Goal: Task Accomplishment & Management: Complete application form

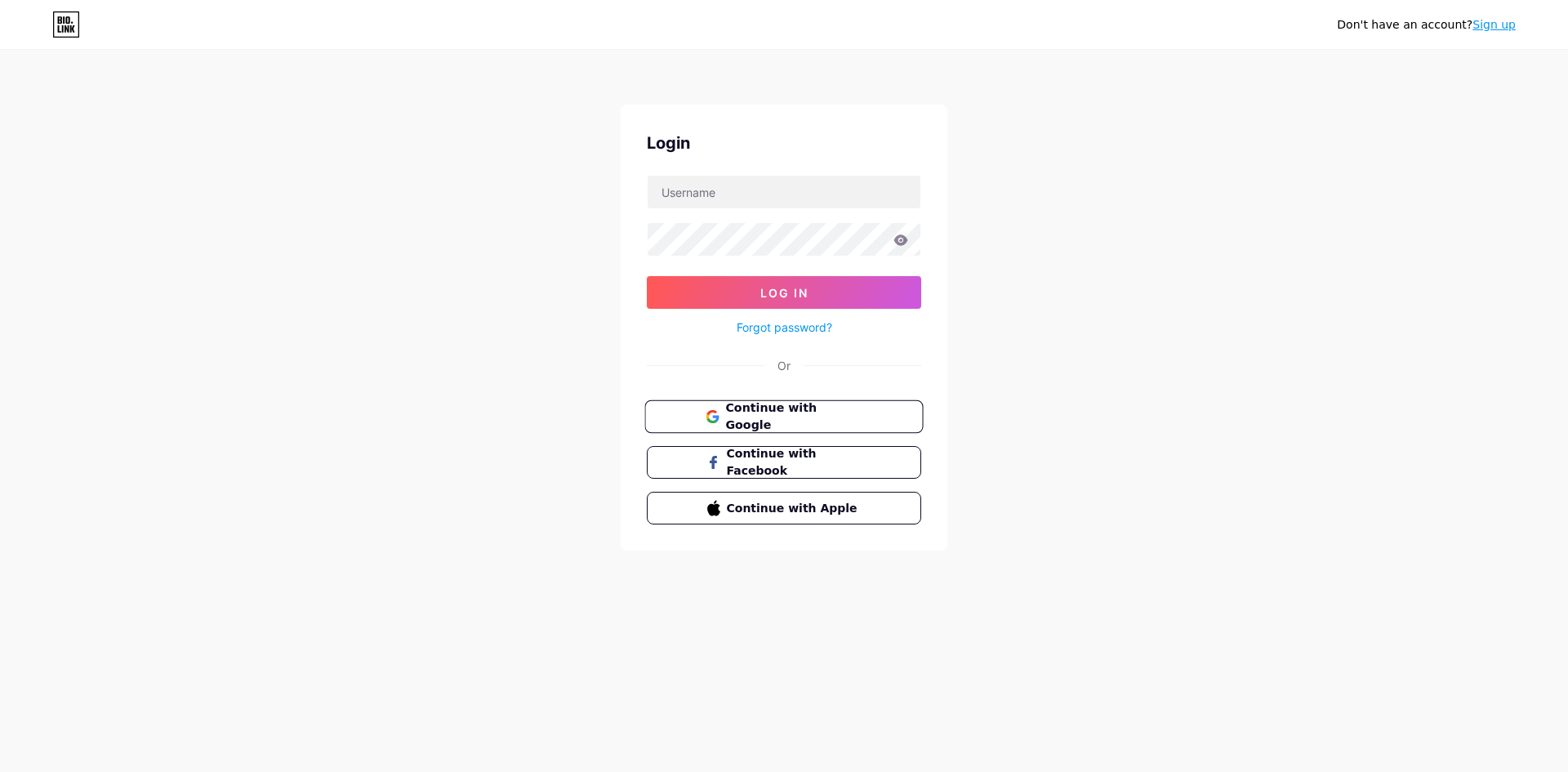
click at [787, 406] on button "Continue with Google" at bounding box center [783, 417] width 278 height 34
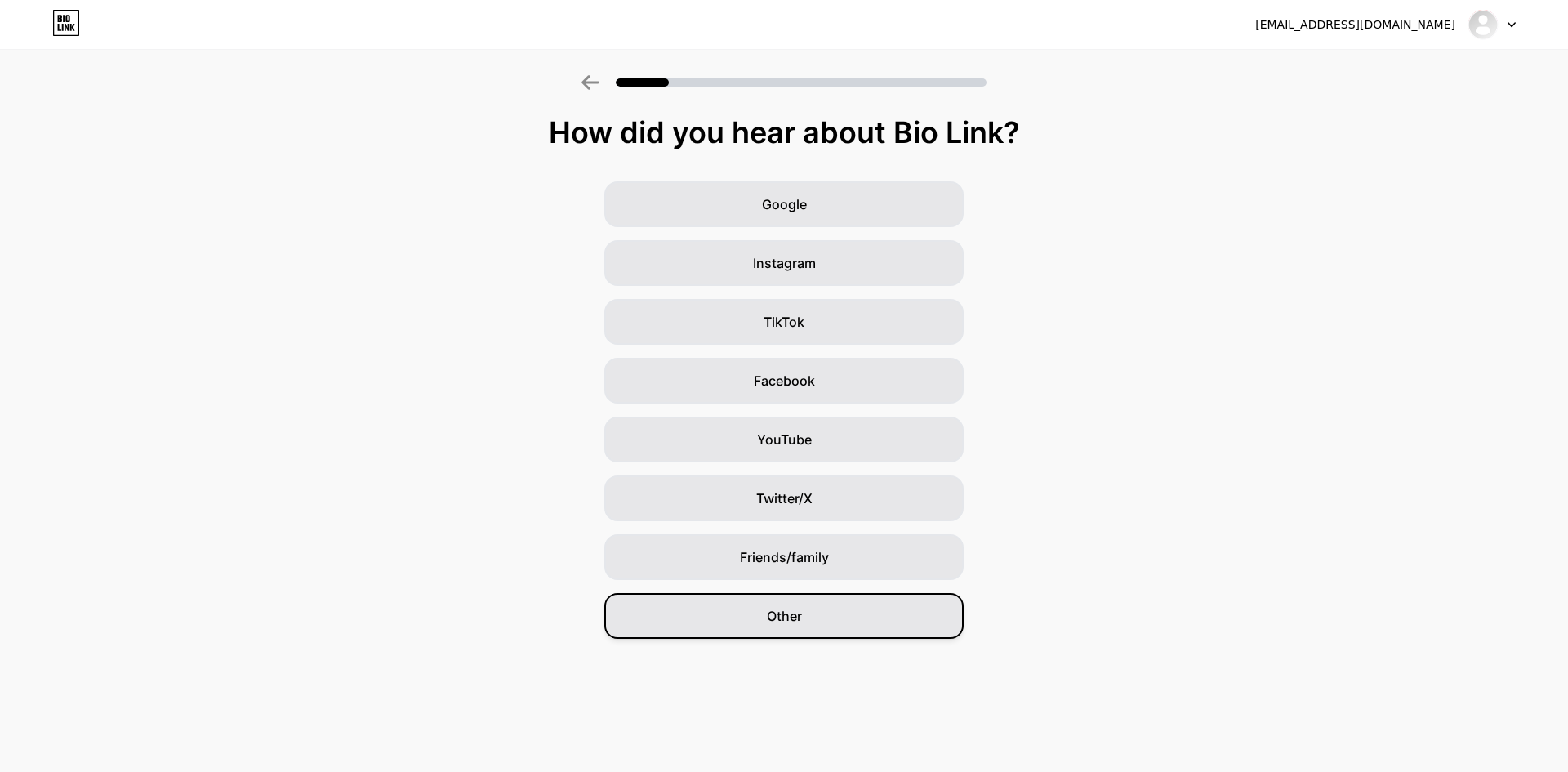
click at [793, 606] on span "Other" at bounding box center [785, 615] width 35 height 20
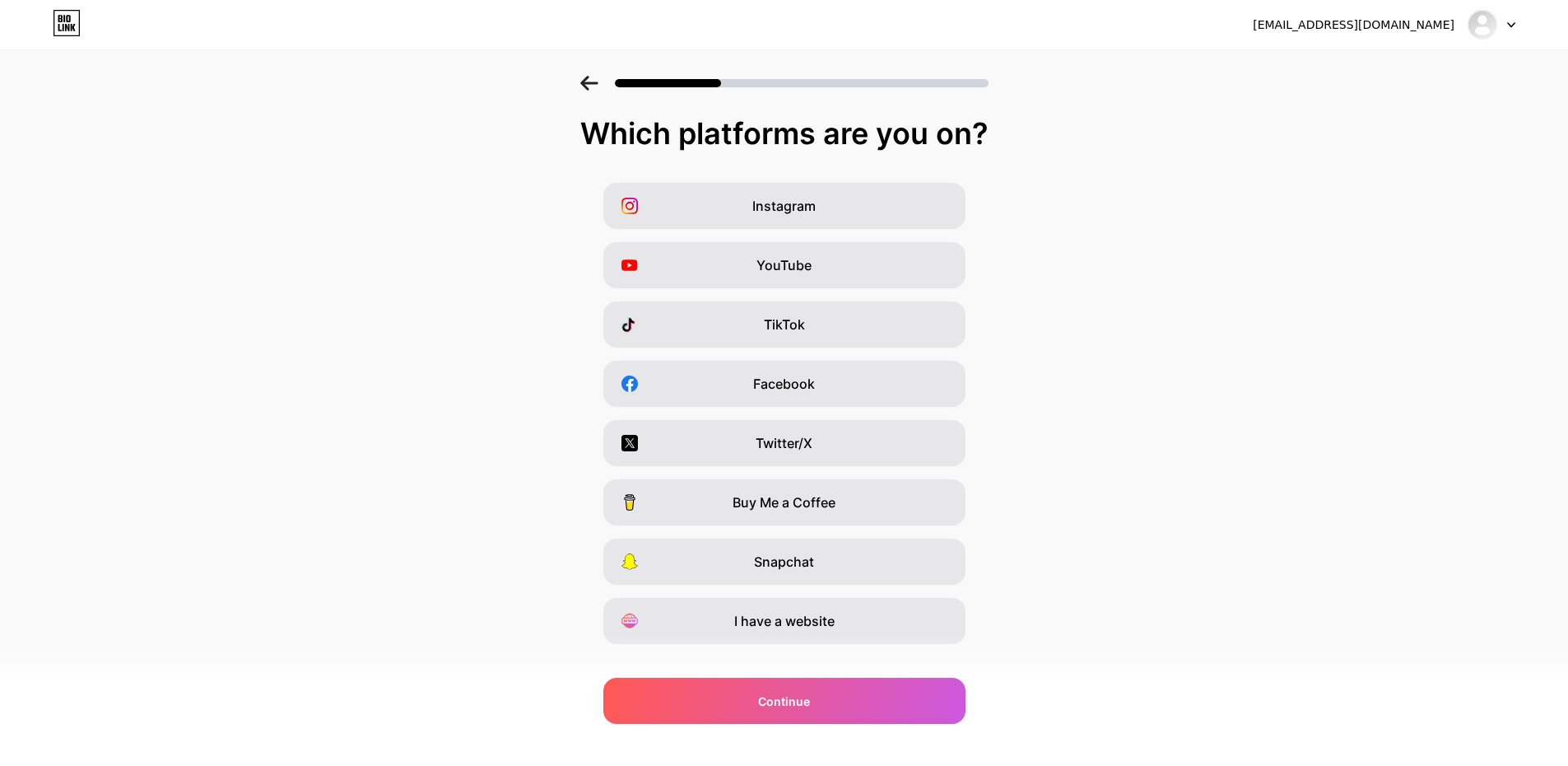
click at [1511, 16] on div at bounding box center [1491, 24] width 48 height 29
click at [1508, 21] on div at bounding box center [1491, 24] width 48 height 29
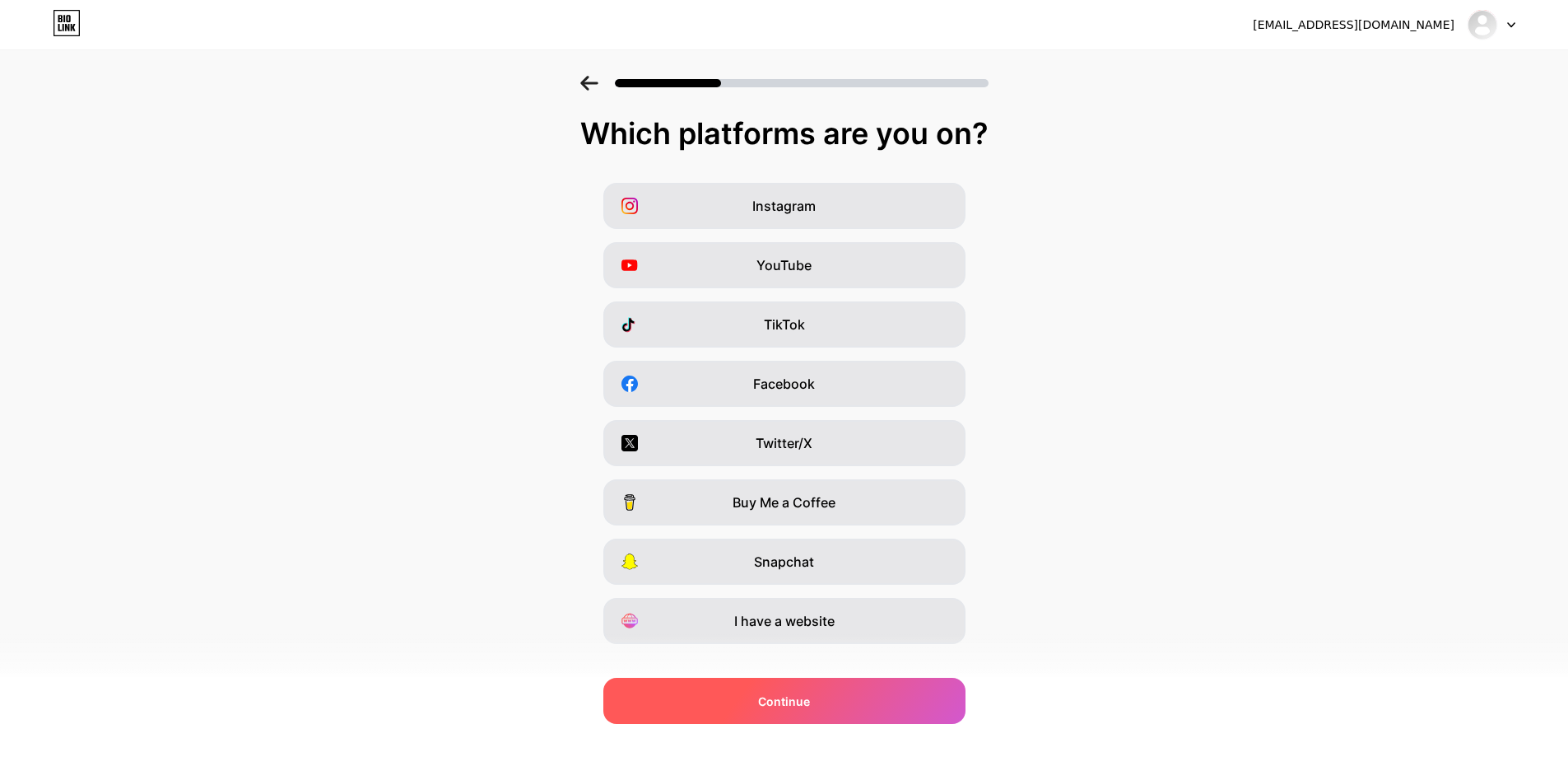
click at [783, 709] on span "Continue" at bounding box center [784, 701] width 52 height 17
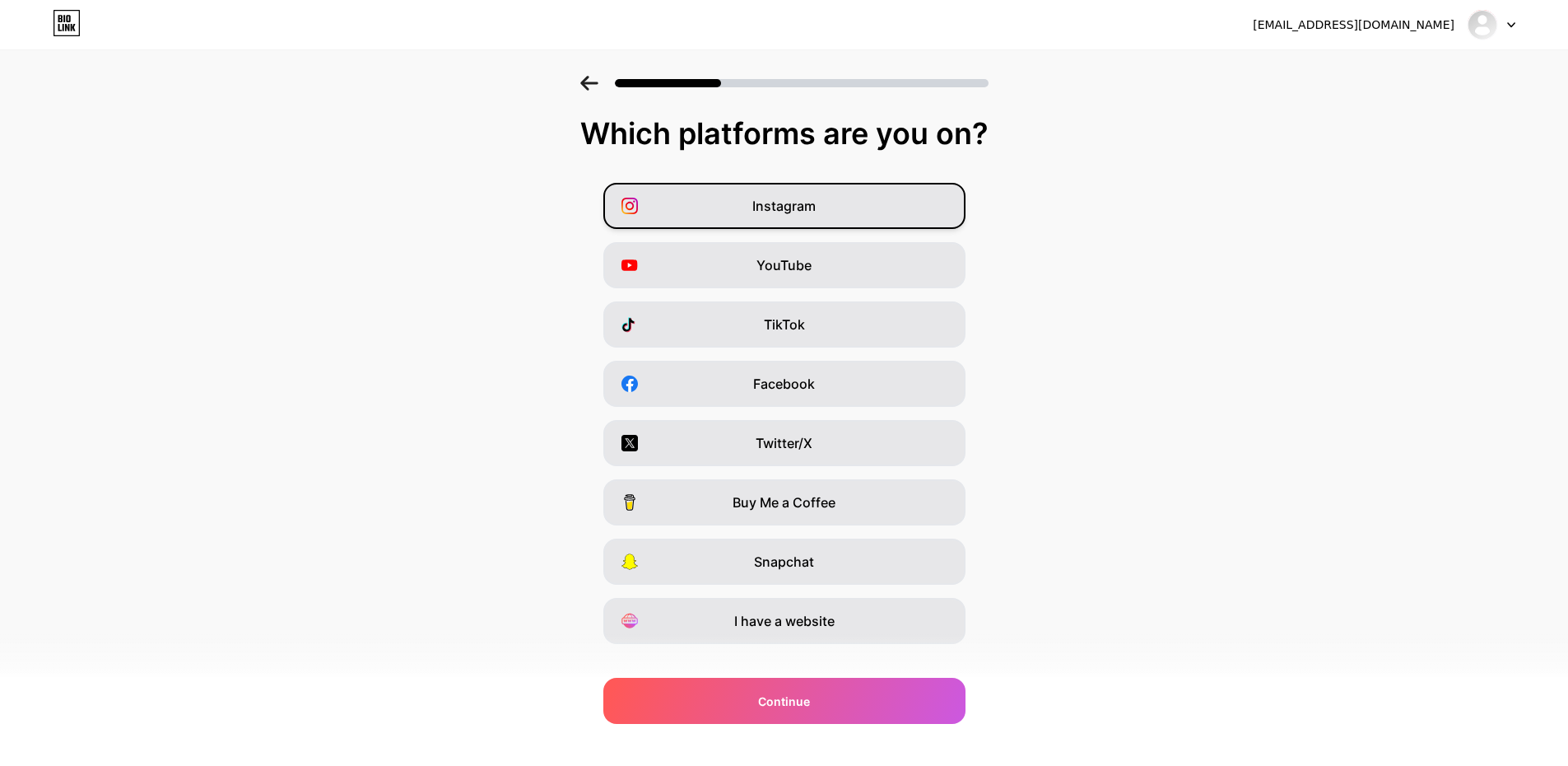
click at [843, 200] on div "Instagram" at bounding box center [784, 205] width 362 height 46
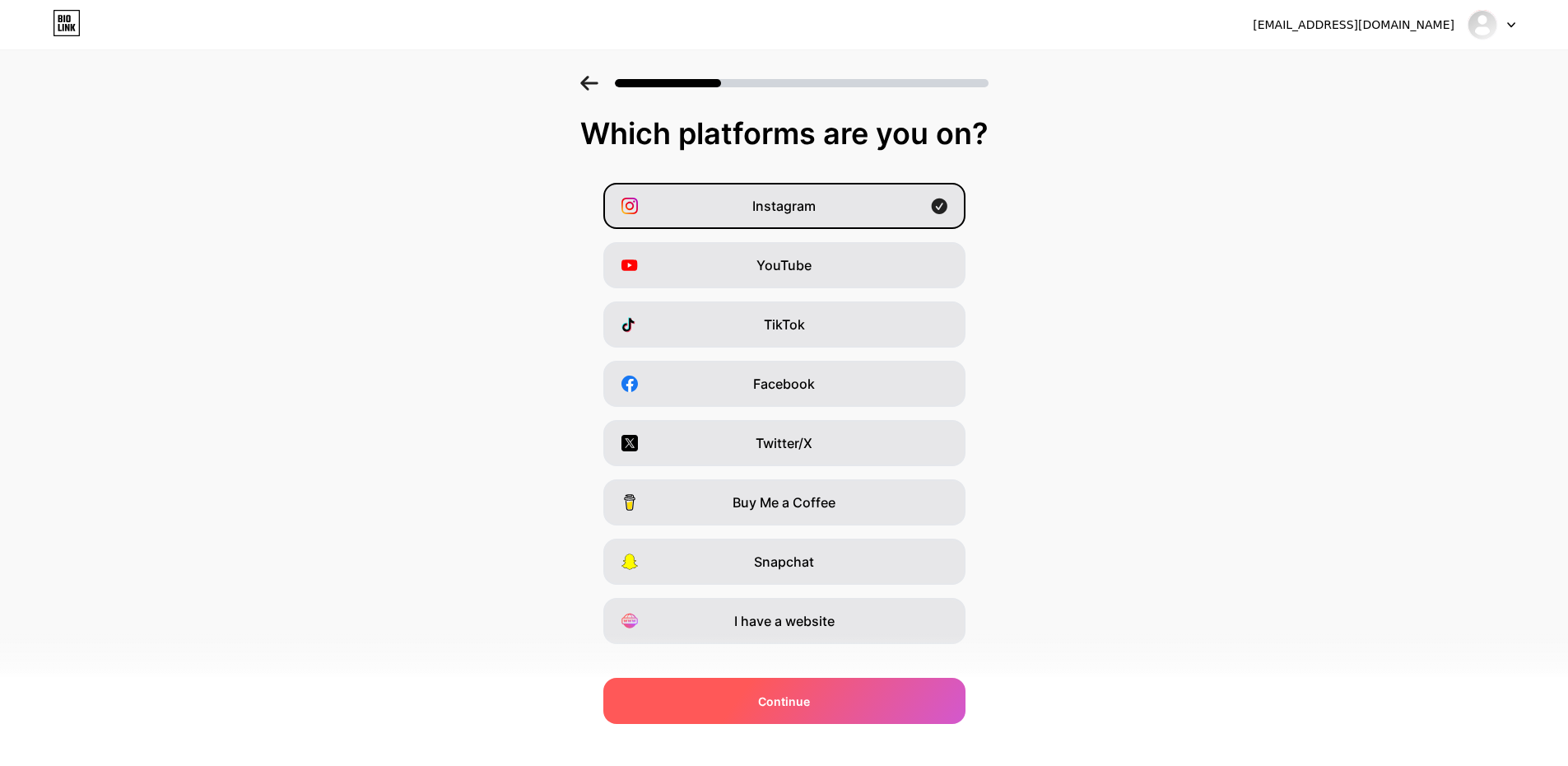
click at [773, 689] on div "Continue" at bounding box center [784, 700] width 362 height 46
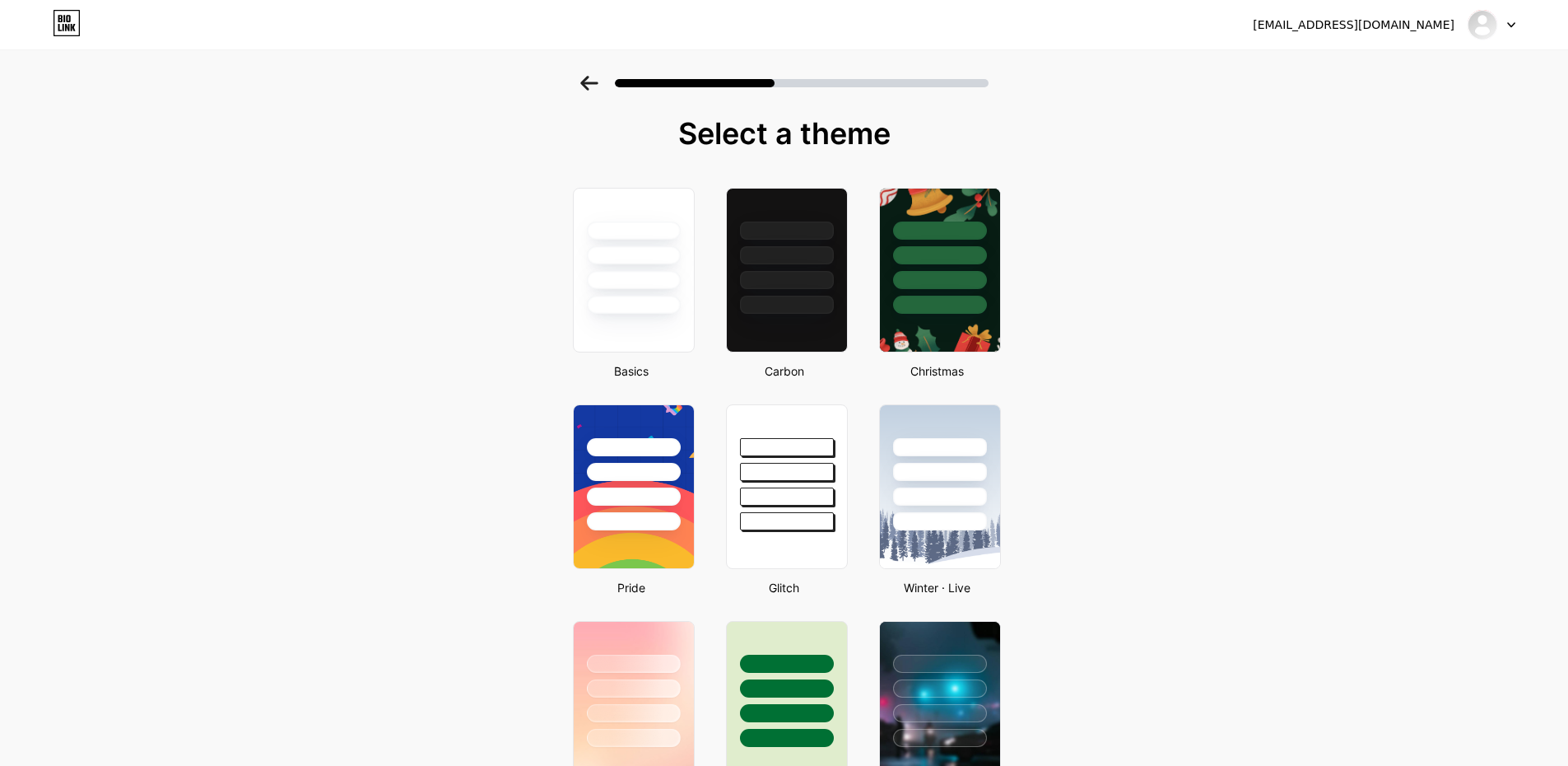
click at [589, 82] on icon at bounding box center [589, 83] width 17 height 15
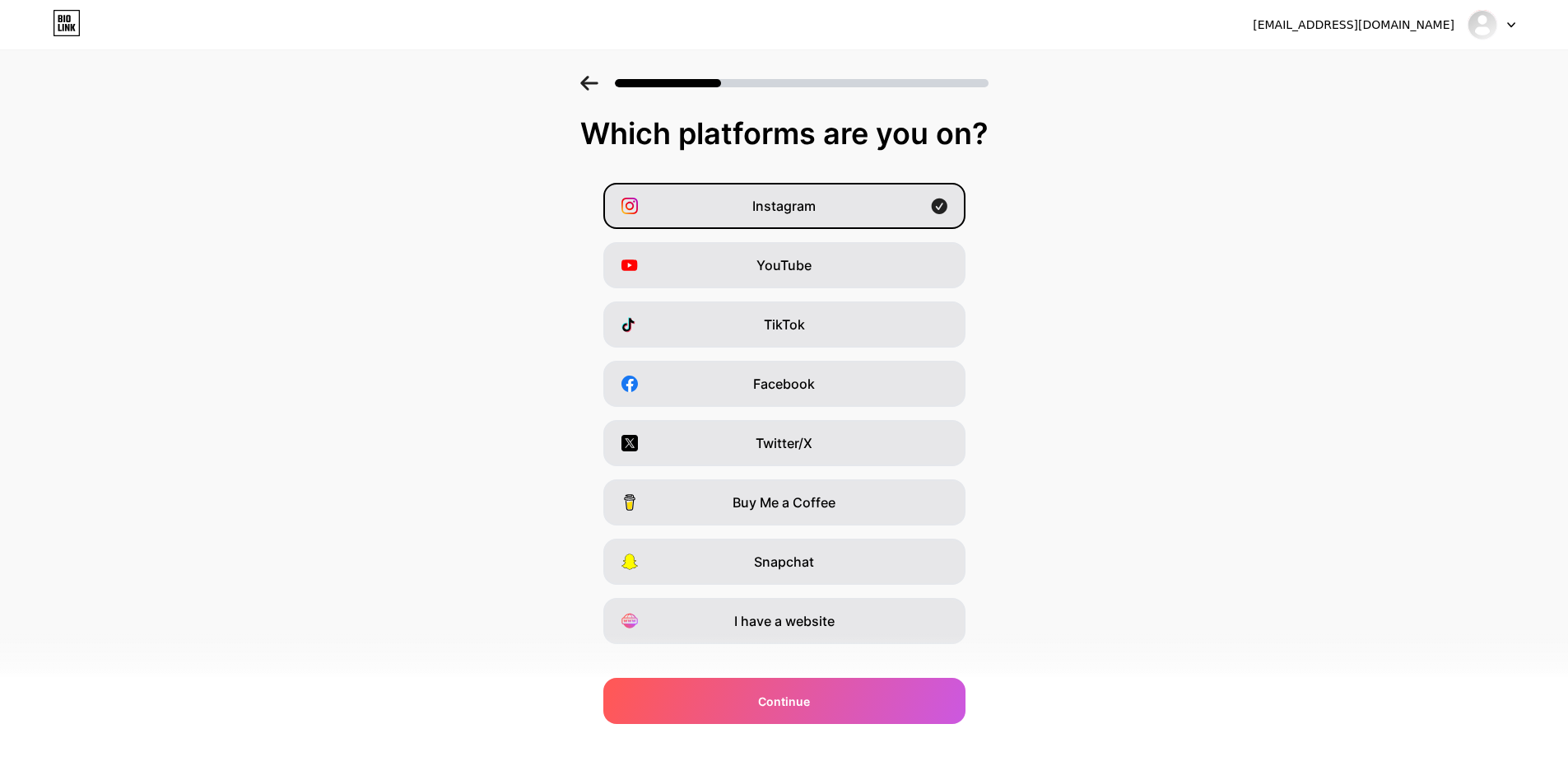
click at [74, 23] on icon at bounding box center [67, 23] width 28 height 26
